Goal: Information Seeking & Learning: Learn about a topic

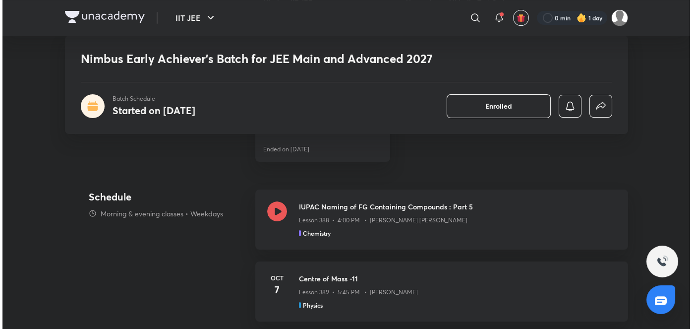
scroll to position [629, 0]
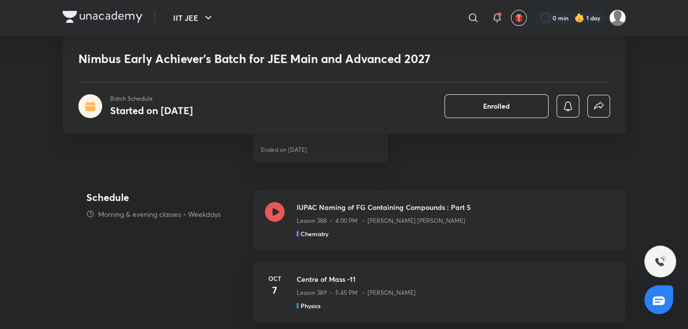
click at [342, 223] on p "Lesson 388 • 4:00 PM • Mohammad Kashif Alam" at bounding box center [381, 220] width 169 height 9
click at [560, 95] on button "button" at bounding box center [567, 106] width 23 height 23
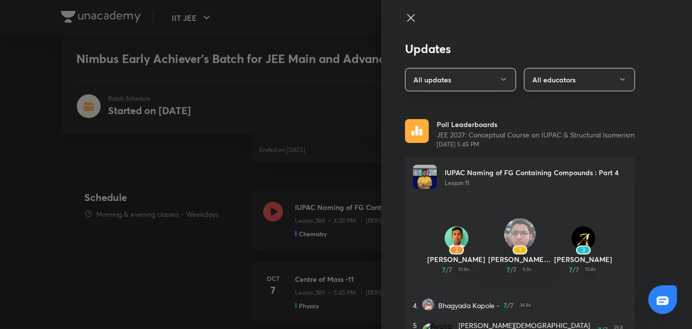
click at [601, 76] on button "All educators" at bounding box center [579, 79] width 111 height 23
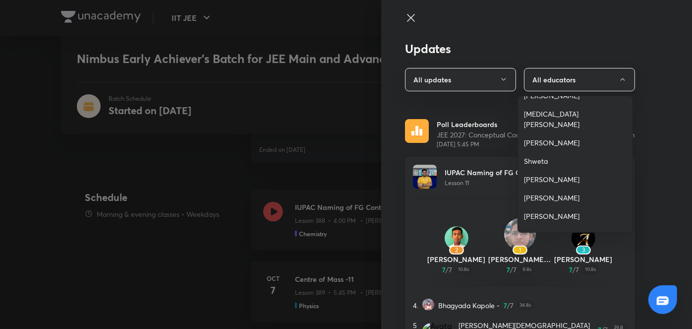
scroll to position [92, 0]
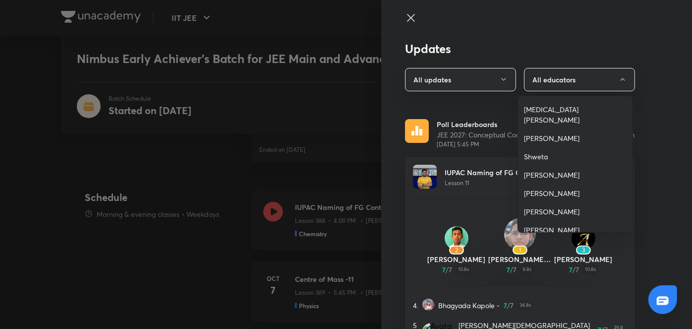
click at [538, 225] on span "[PERSON_NAME] [PERSON_NAME]" at bounding box center [575, 235] width 103 height 21
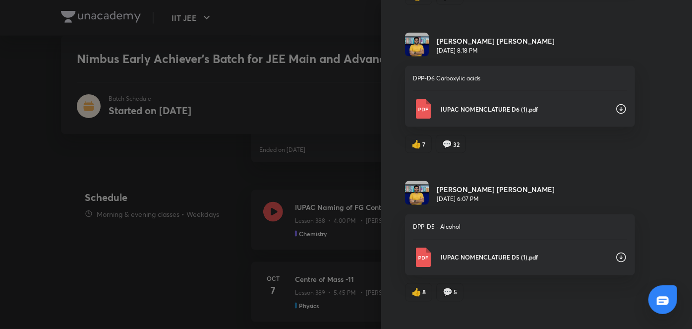
scroll to position [721, 0]
